Goal: Information Seeking & Learning: Learn about a topic

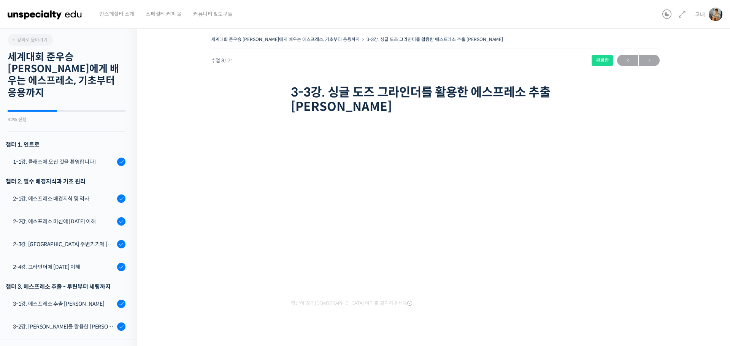
scroll to position [299, 0]
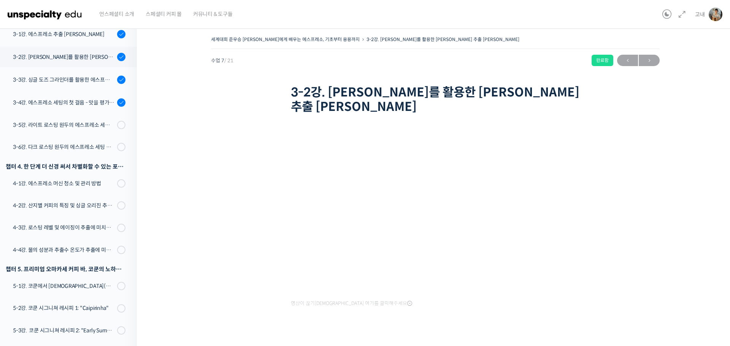
scroll to position [276, 0]
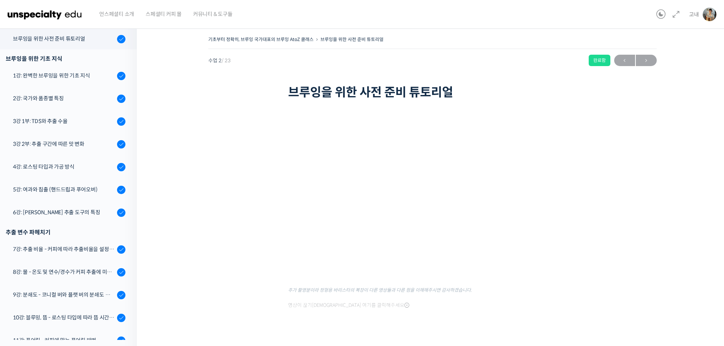
scroll to position [134, 0]
click at [138, 260] on div "기초부터 정확히, 브루잉 국가대표의 브루잉 AtoZ 클래스 브루잉을 위한 사전 준비 튜토리얼 완료함 수업 2 / 23 완료함 ← 이전 다음 →…" at bounding box center [432, 192] width 591 height 339
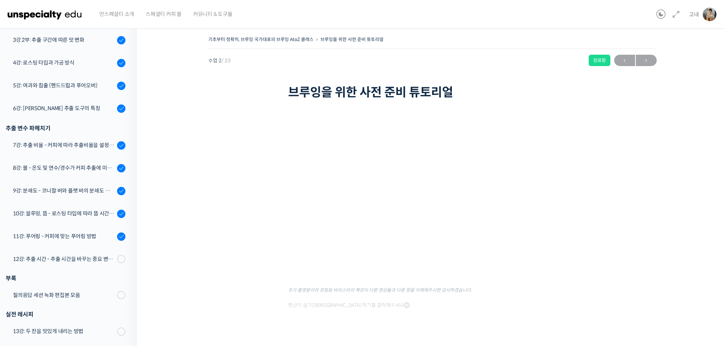
scroll to position [163, 0]
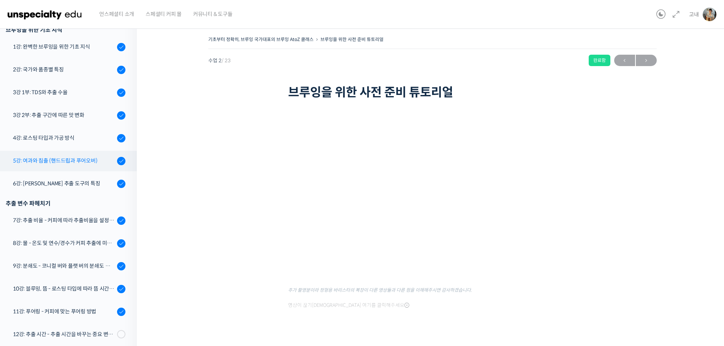
click at [88, 164] on div "5강: 여과와 침출 (핸드드립과 푸어오버)" at bounding box center [64, 161] width 102 height 8
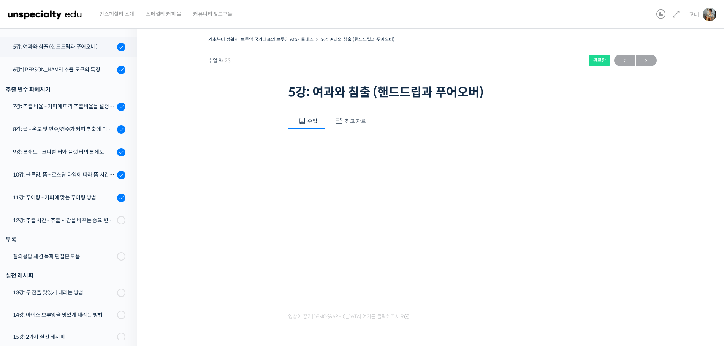
scroll to position [285, 0]
